Goal: Obtain resource: Obtain resource

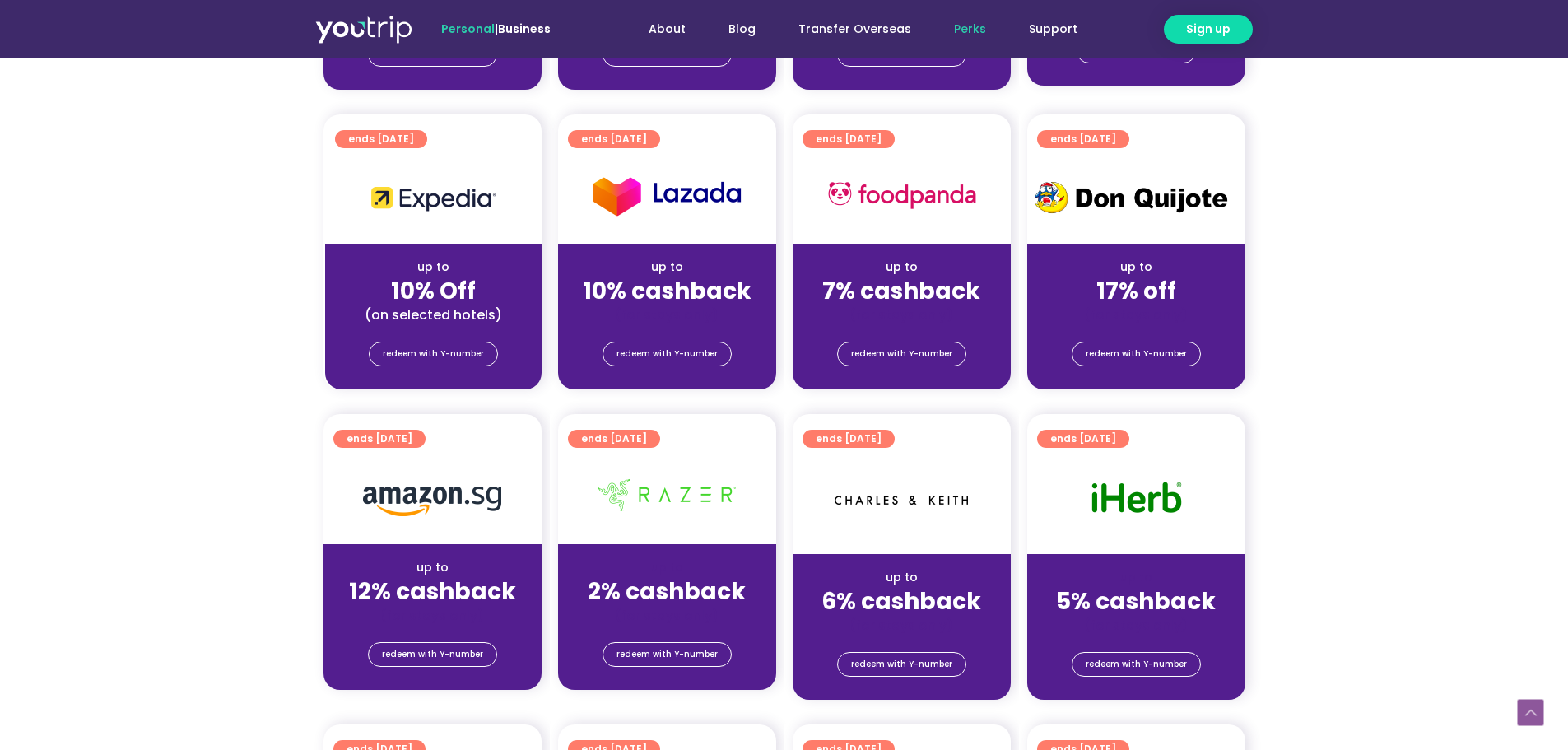
scroll to position [659, 0]
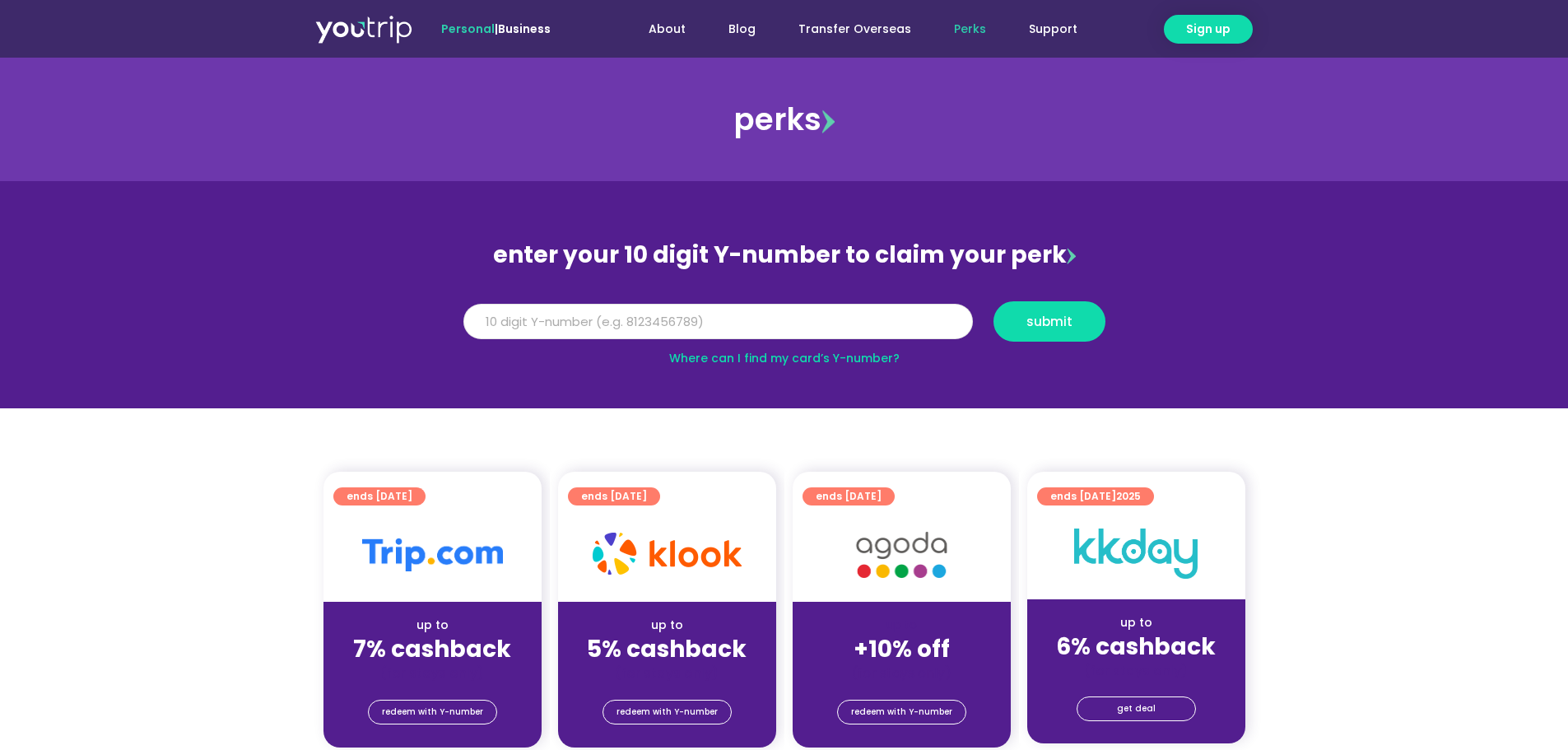
click at [589, 325] on input "Y Number" at bounding box center [718, 321] width 510 height 36
click at [1057, 322] on span "submit" at bounding box center [1049, 321] width 47 height 12
click at [500, 318] on input "5162400099337920" at bounding box center [718, 321] width 510 height 36
click at [529, 318] on input "5162400099337920" at bounding box center [718, 321] width 510 height 36
click at [559, 318] on input "5162400099337920" at bounding box center [718, 321] width 510 height 36
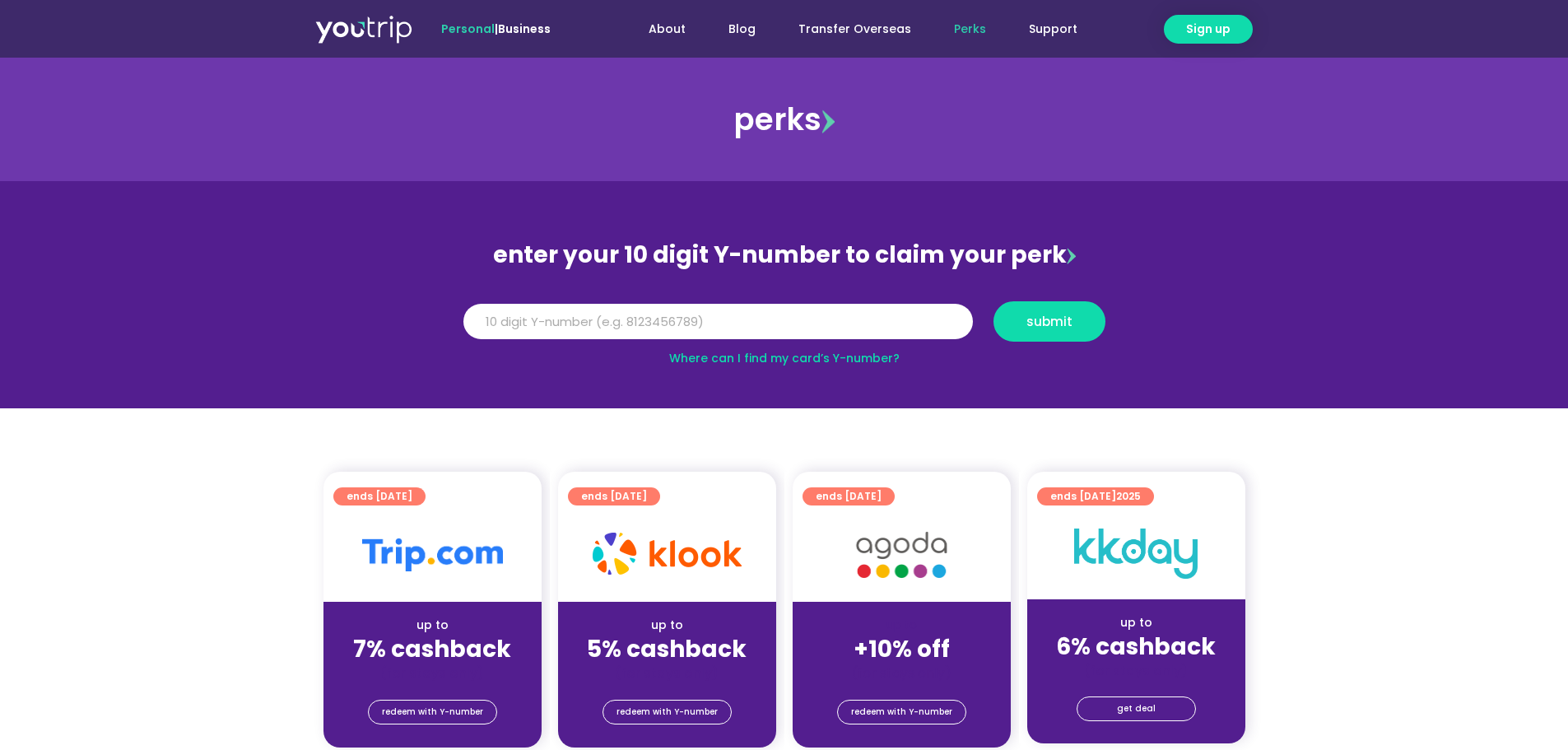
click at [1010, 396] on section "enter your 10 digit Y-number to claim your perk Y Number 5162400099337920 submi…" at bounding box center [784, 294] width 1568 height 227
drag, startPoint x: 655, startPoint y: 331, endPoint x: 279, endPoint y: 322, distance: 376.1
click at [279, 322] on section "enter your 10 digit Y-number to claim your perk Y Number 5162400099337920 submi…" at bounding box center [784, 294] width 1568 height 227
type input "8166030828"
click at [1018, 321] on span "submit" at bounding box center [1049, 321] width 84 height 12
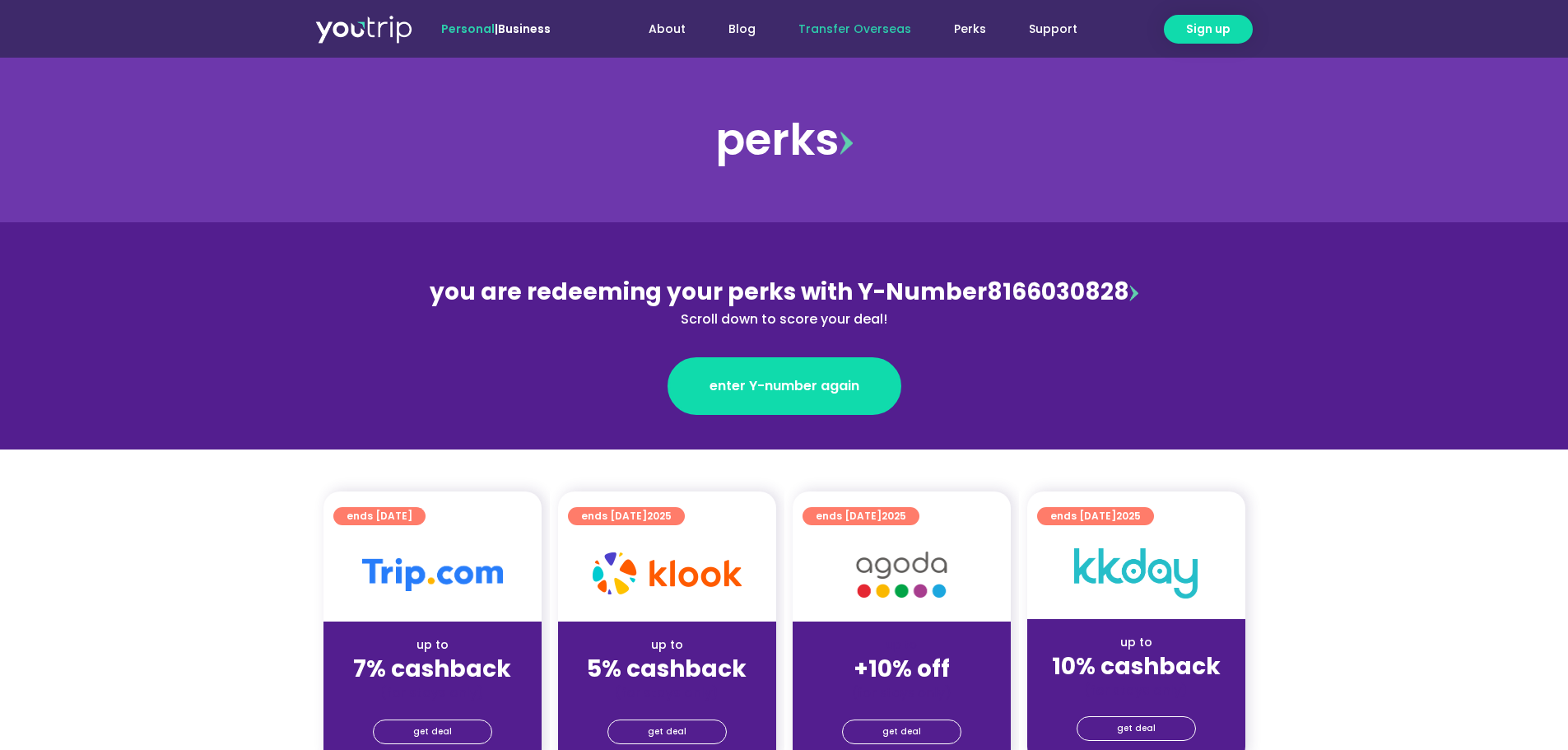
click at [849, 33] on link "Transfer Overseas" at bounding box center [855, 29] width 155 height 31
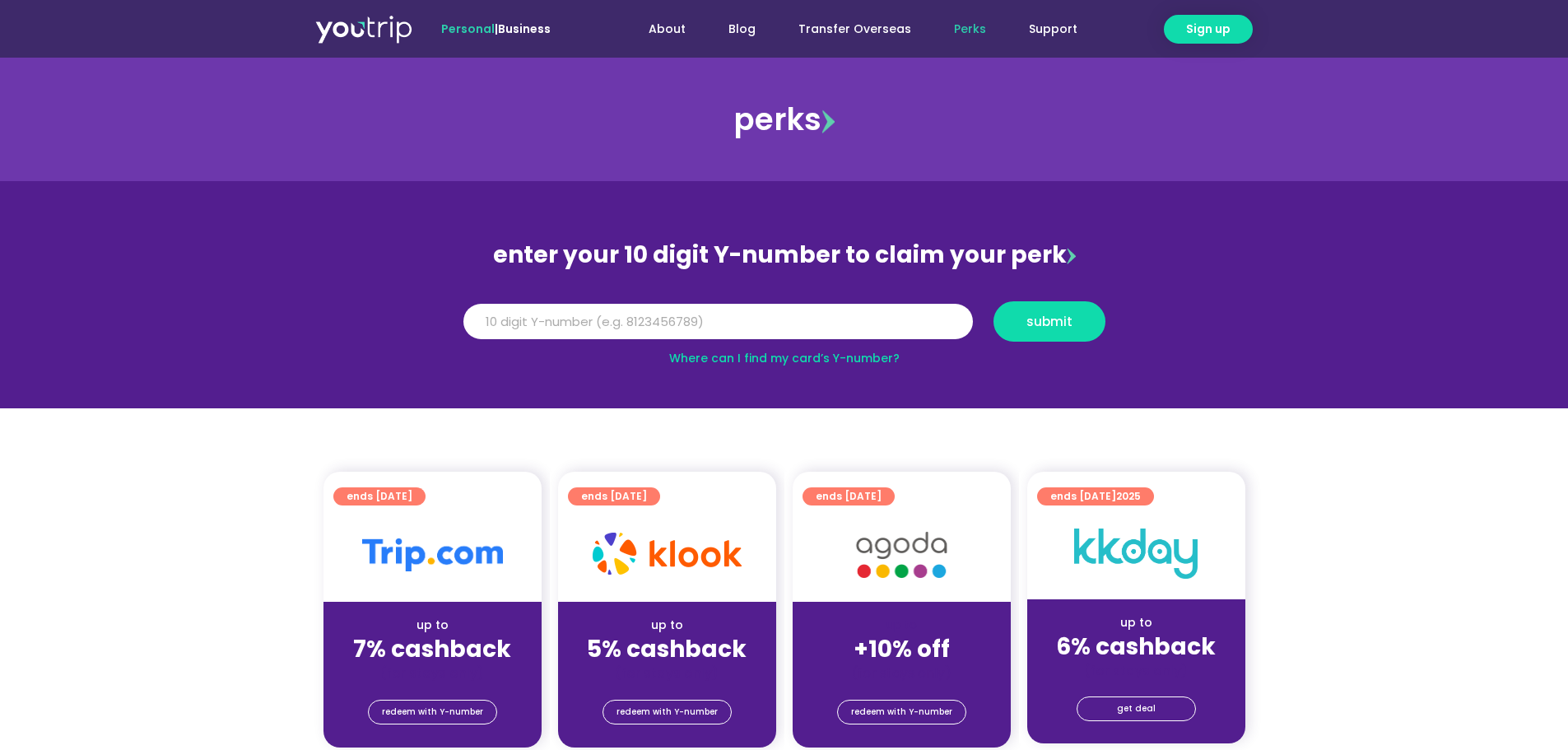
click at [456, 29] on span "Personal" at bounding box center [468, 28] width 54 height 17
click at [329, 22] on img at bounding box center [363, 29] width 97 height 30
